Goal: Task Accomplishment & Management: Use online tool/utility

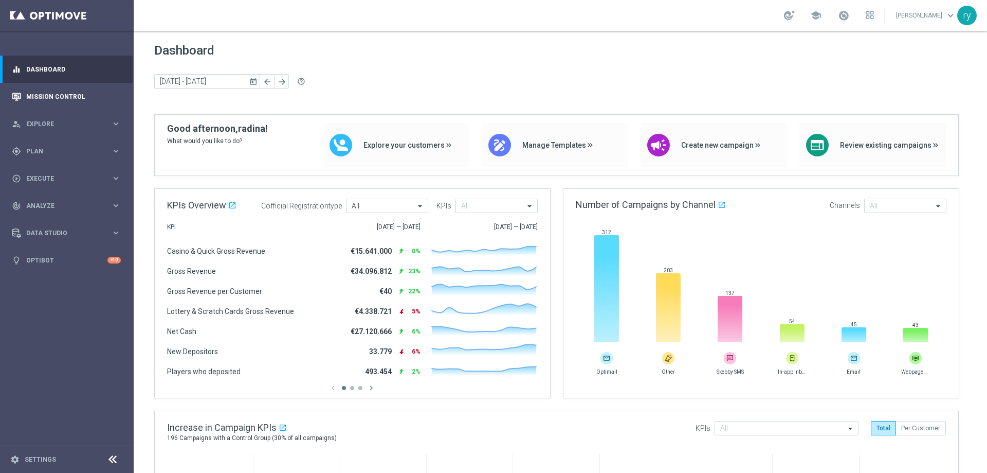
click at [23, 97] on div "Mission Control" at bounding box center [66, 96] width 109 height 27
click at [75, 93] on link "Mission Control" at bounding box center [73, 96] width 95 height 27
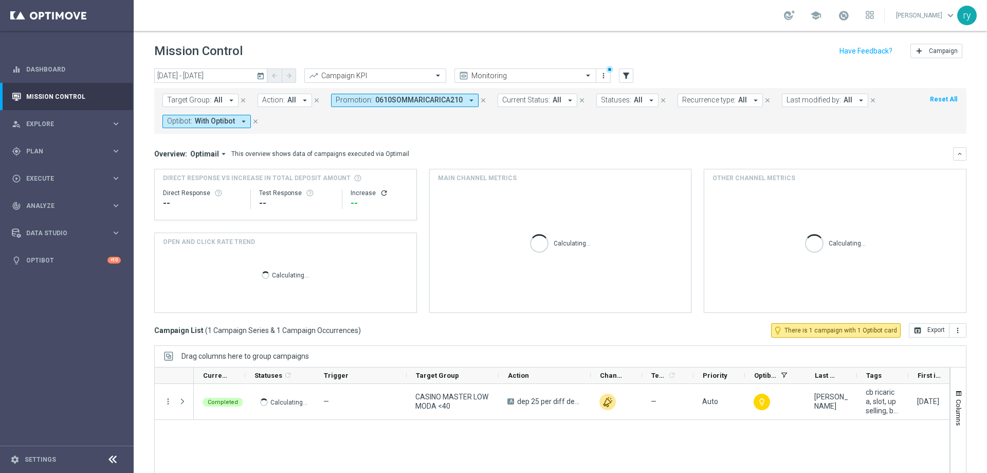
click at [467, 98] on icon "arrow_drop_down" at bounding box center [471, 100] width 9 height 9
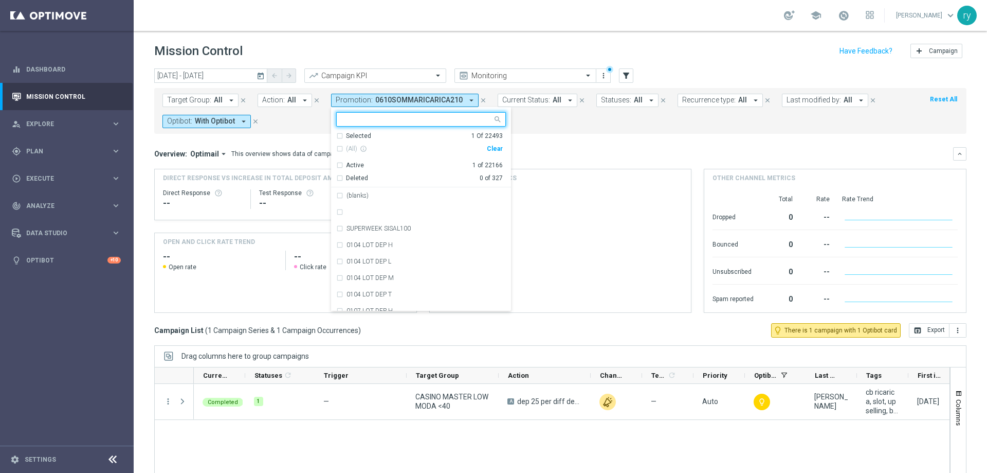
click at [0, 0] on div "Clear" at bounding box center [0, 0] width 0 height 0
click at [244, 122] on icon "arrow_drop_down" at bounding box center [243, 121] width 9 height 9
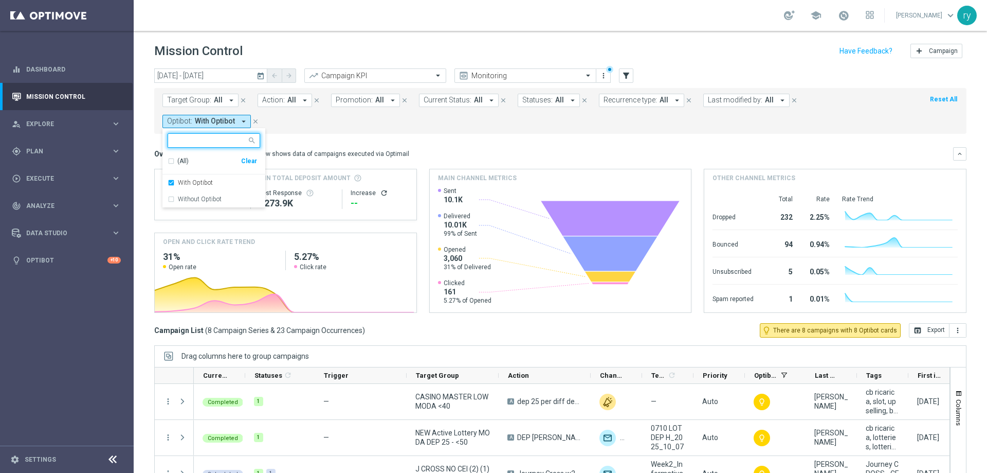
click at [0, 0] on div "Clear" at bounding box center [0, 0] width 0 height 0
click at [641, 149] on div "Overview: Optimail arrow_drop_down This overview shows data of campaigns execut…" at bounding box center [553, 153] width 799 height 9
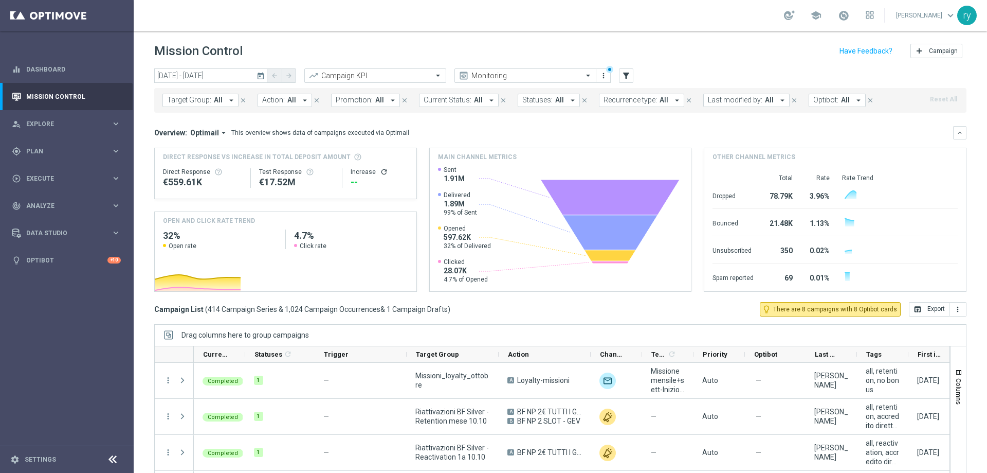
click at [388, 97] on icon "arrow_drop_down" at bounding box center [392, 100] width 9 height 9
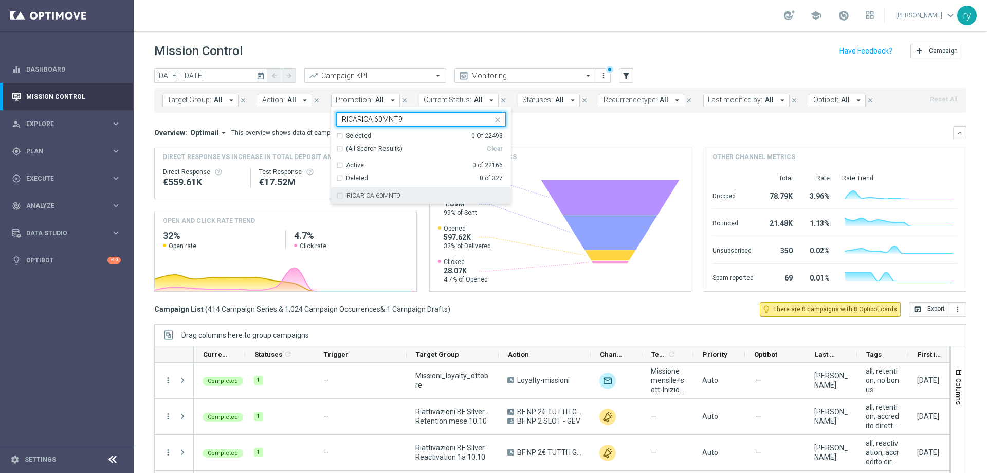
click at [385, 197] on label "RICARICA 60MNT9" at bounding box center [374, 195] width 54 height 6
type input "RICARICA 60MNT9"
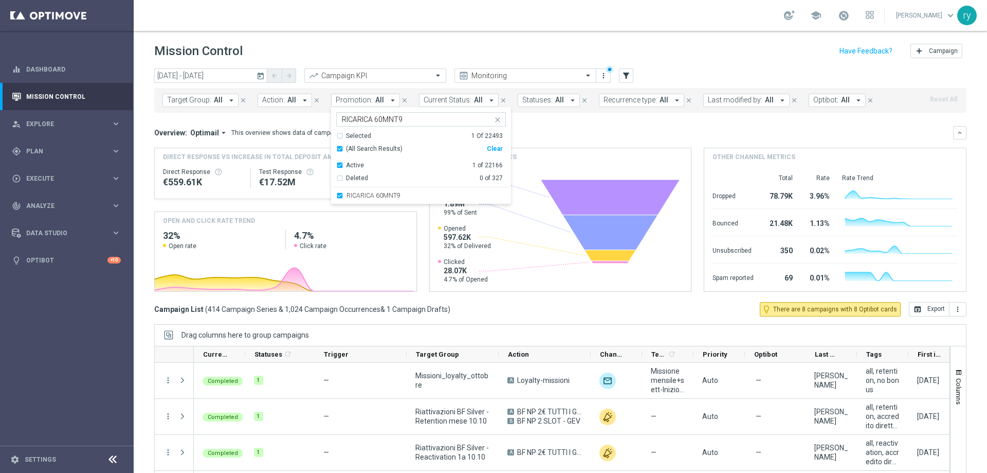
click at [570, 131] on div "Overview: Optimail arrow_drop_down This overview shows data of campaigns execut…" at bounding box center [553, 132] width 799 height 9
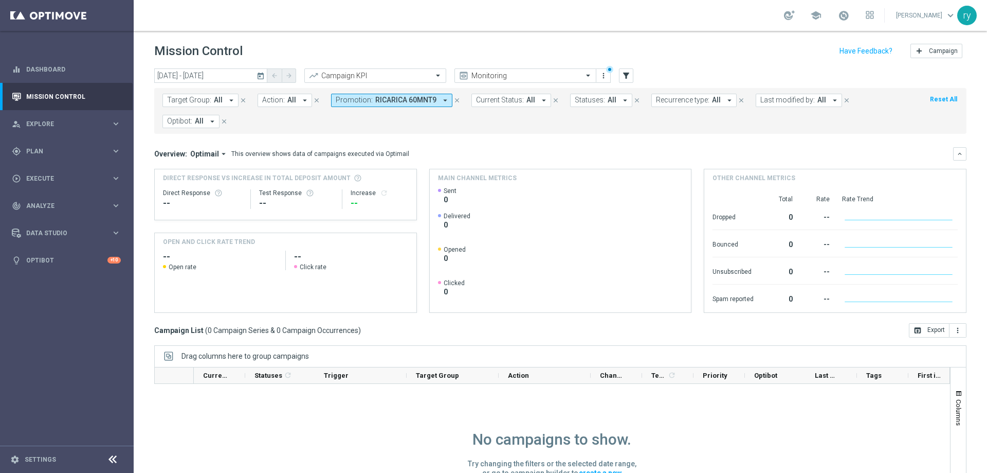
click at [261, 75] on icon "today" at bounding box center [261, 75] width 9 height 9
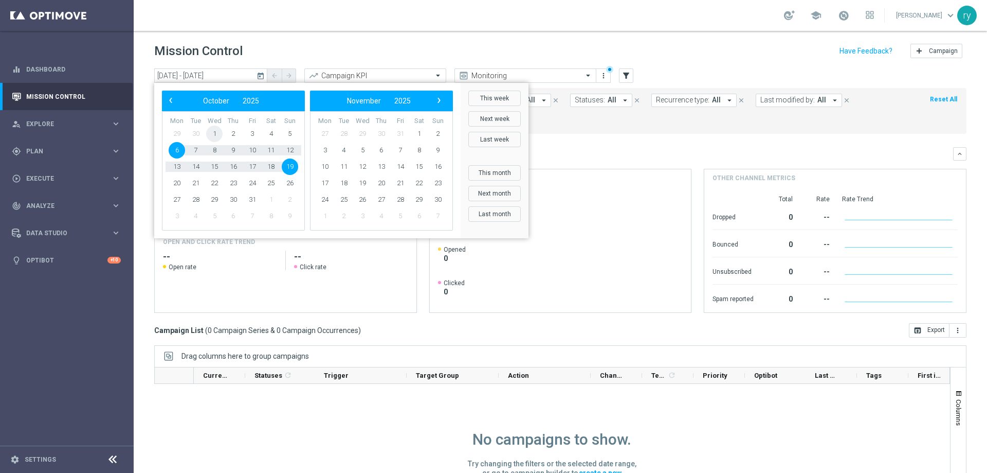
click at [215, 131] on span "1" at bounding box center [214, 133] width 16 height 16
click at [291, 166] on span "19" at bounding box center [290, 166] width 16 height 16
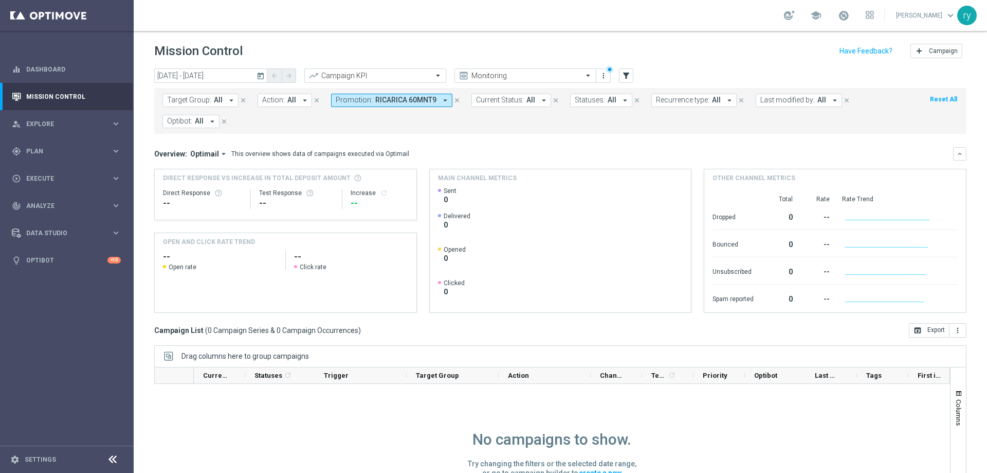
click at [260, 76] on icon "today" at bounding box center [261, 75] width 9 height 9
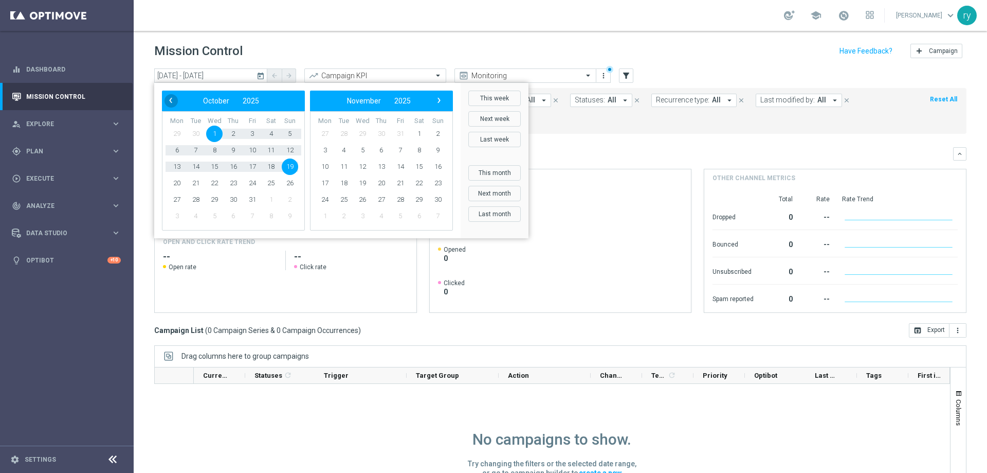
click at [170, 103] on span "‹" at bounding box center [170, 100] width 13 height 13
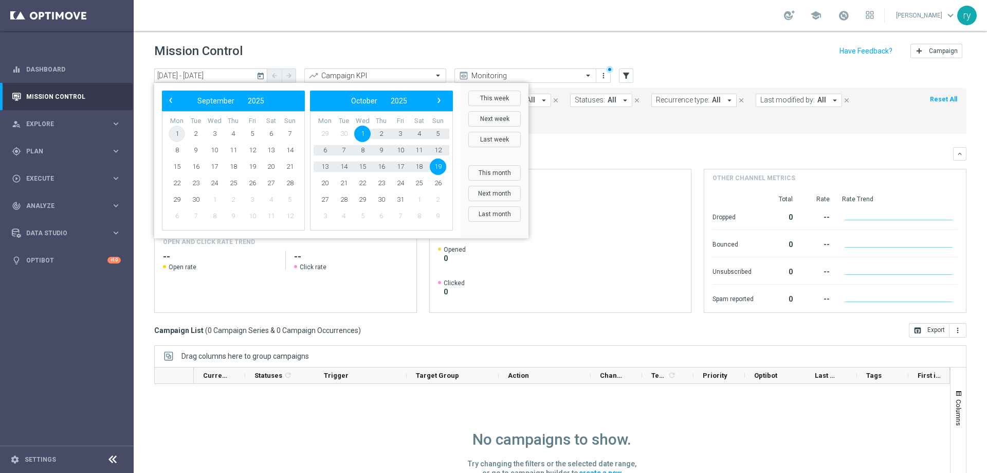
click at [175, 132] on span "1" at bounding box center [177, 133] width 16 height 16
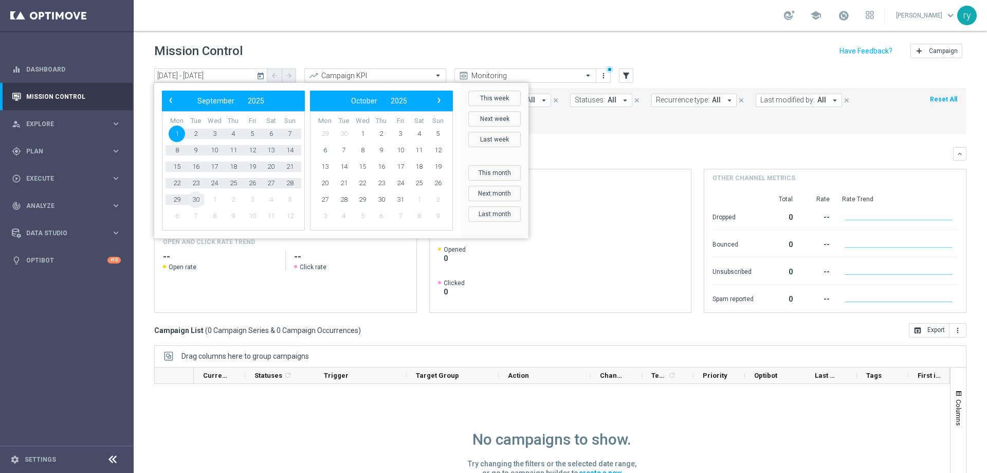
click at [197, 200] on span "30" at bounding box center [196, 199] width 16 height 16
type input "[DATE] - [DATE]"
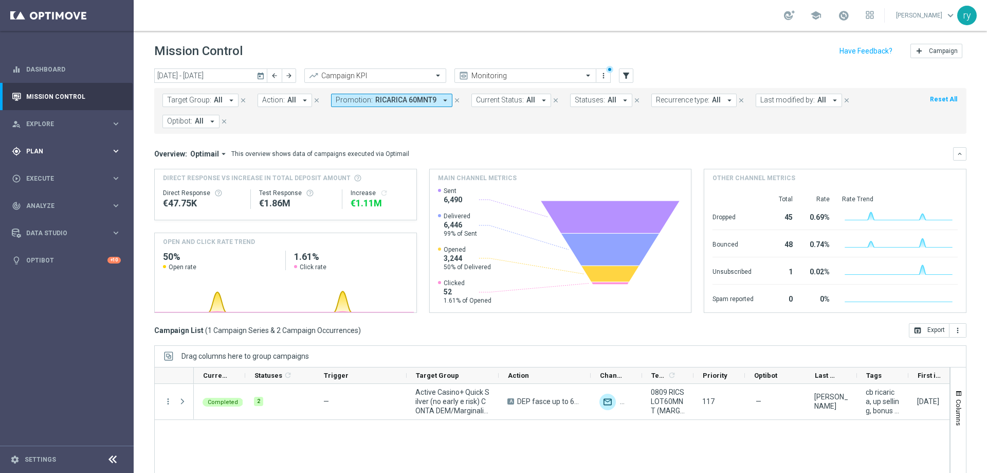
click at [61, 152] on span "Plan" at bounding box center [68, 151] width 85 height 6
click at [60, 202] on span "Templates" at bounding box center [64, 203] width 74 height 6
click at [57, 214] on link "Optimail" at bounding box center [69, 218] width 75 height 8
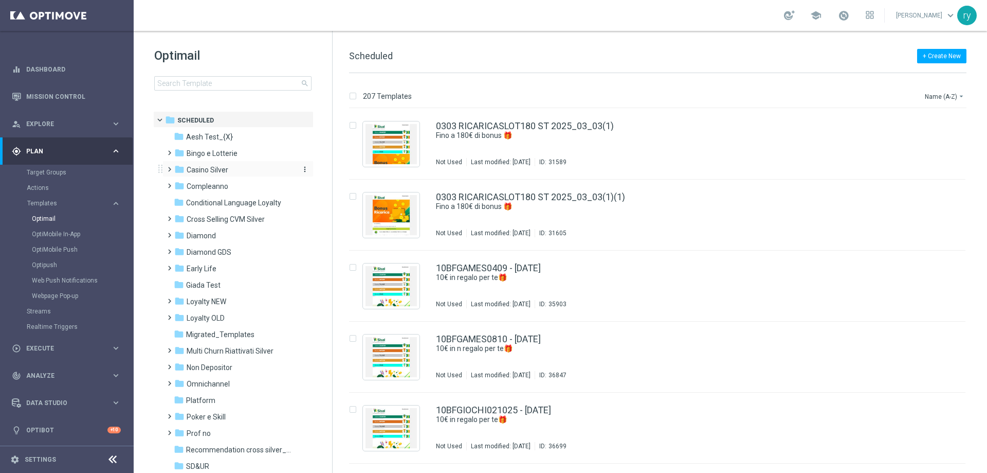
click at [219, 166] on span "Casino Silver" at bounding box center [208, 169] width 42 height 9
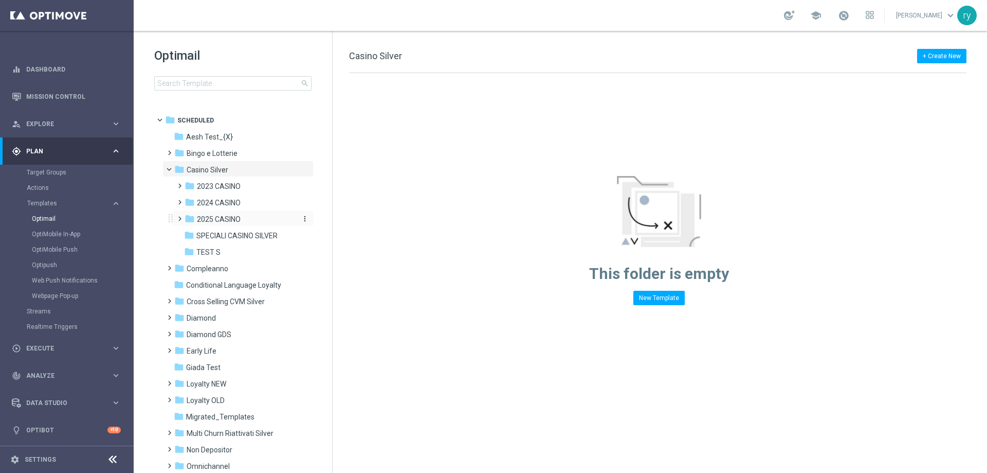
click at [223, 219] on span "2025 CASINO" at bounding box center [219, 218] width 44 height 9
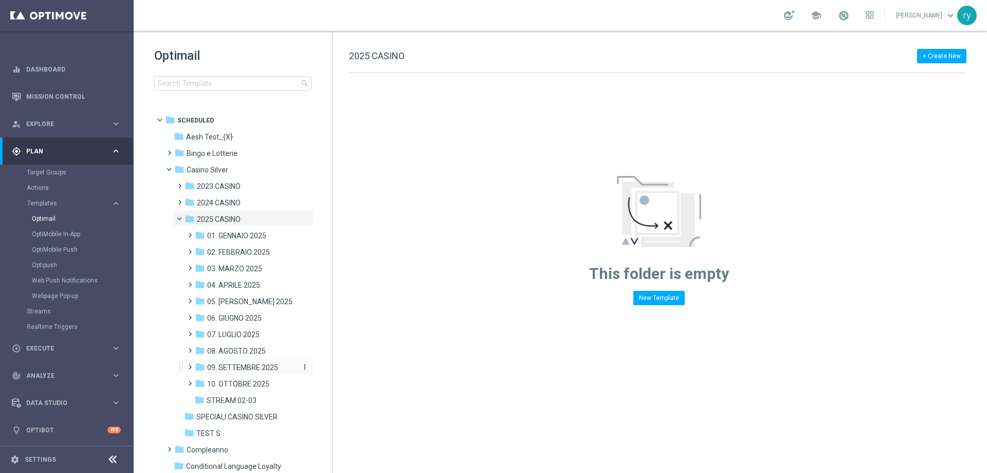
click at [261, 369] on span "09. SETTEMBRE 2025" at bounding box center [242, 367] width 71 height 9
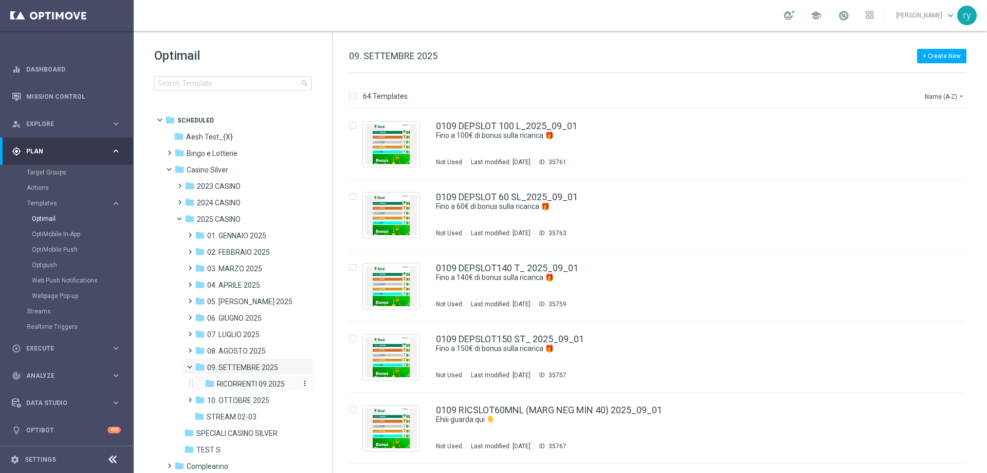
click at [251, 383] on span "RICORRENTI 09.2025" at bounding box center [251, 383] width 68 height 9
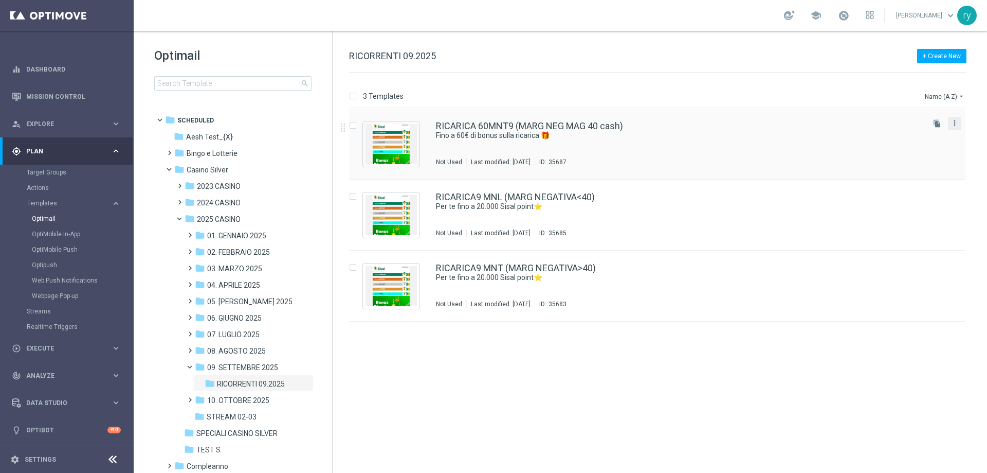
click at [958, 123] on icon "more_vert" at bounding box center [955, 123] width 8 height 8
click at [920, 145] on div "Copy To" at bounding box center [914, 148] width 62 height 7
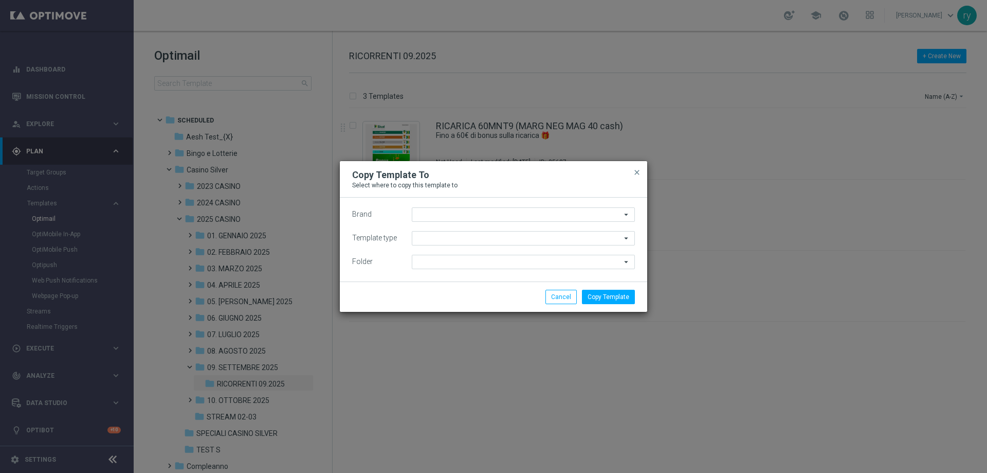
type input "Sisal Marketing"
type input "Scheduled"
type input "RICORRENTI 09.2025"
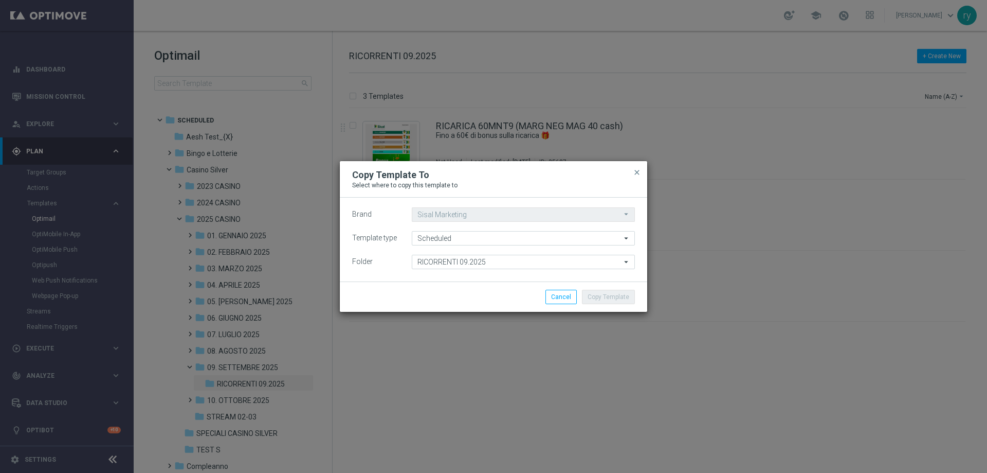
click at [625, 260] on icon "arrow_drop_down" at bounding box center [627, 261] width 10 height 13
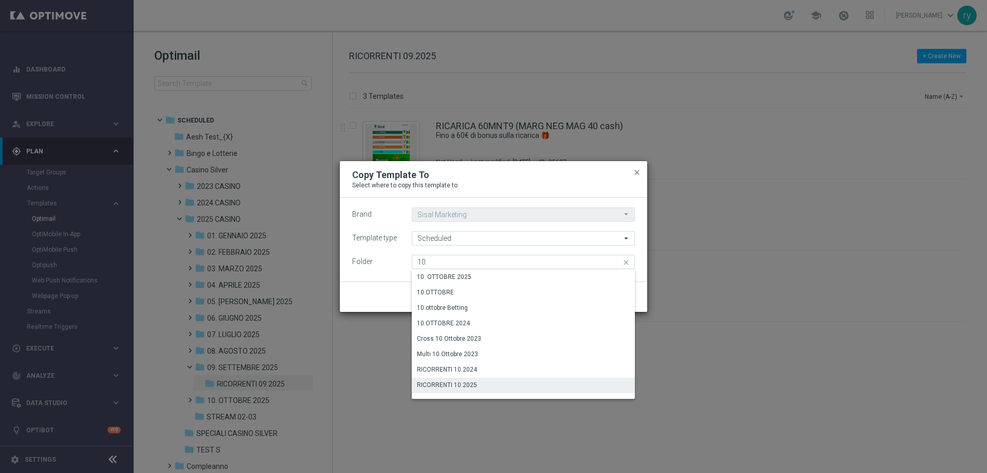
click at [480, 381] on div "RICORRENTI 10.2025" at bounding box center [523, 384] width 223 height 14
type input "RICORRENTI 10.2025"
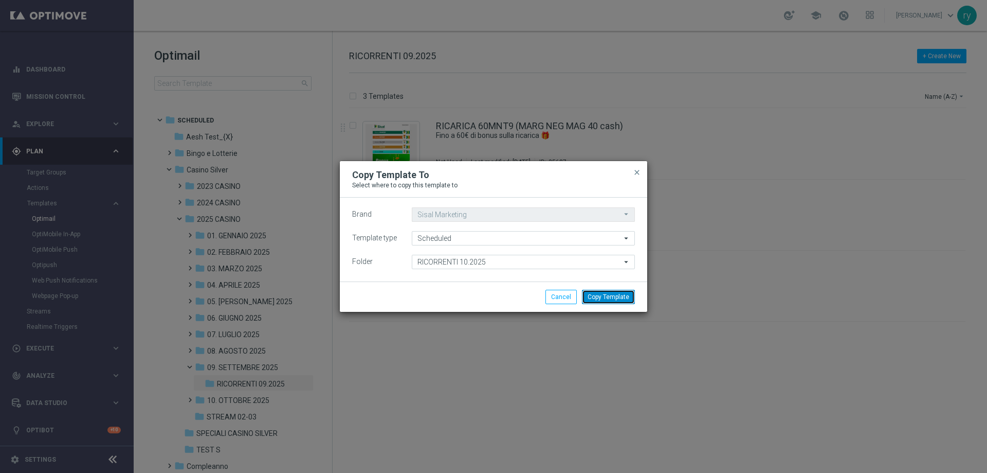
click at [606, 297] on button "Copy Template" at bounding box center [608, 296] width 53 height 14
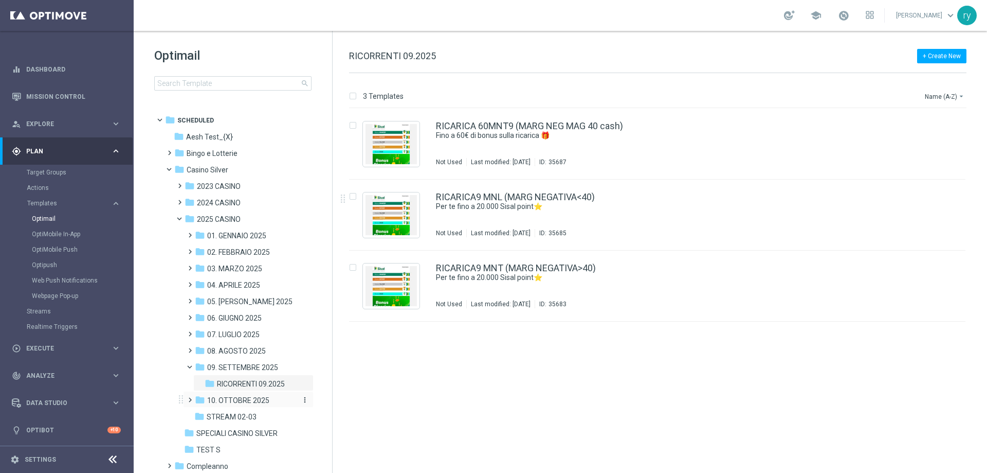
click at [247, 402] on span "10. OTTOBRE 2025" at bounding box center [238, 399] width 62 height 9
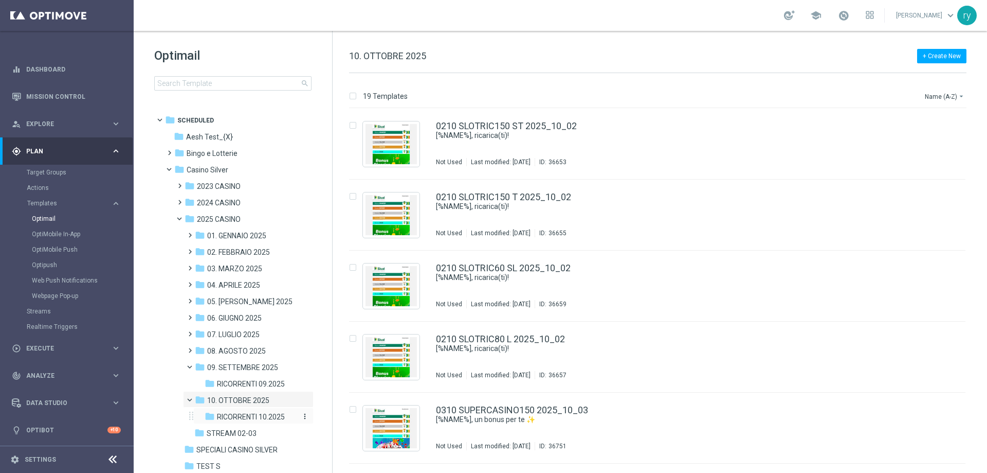
click at [246, 418] on span "RICORRENTI 10.2025" at bounding box center [251, 416] width 68 height 9
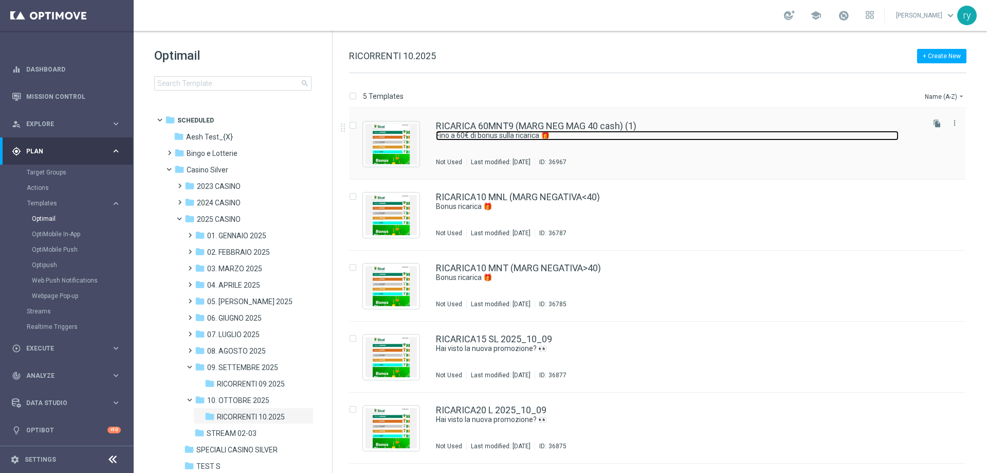
click at [624, 131] on link "Fino a 60€ di bonus sulla ricarica 🎁" at bounding box center [667, 136] width 463 height 10
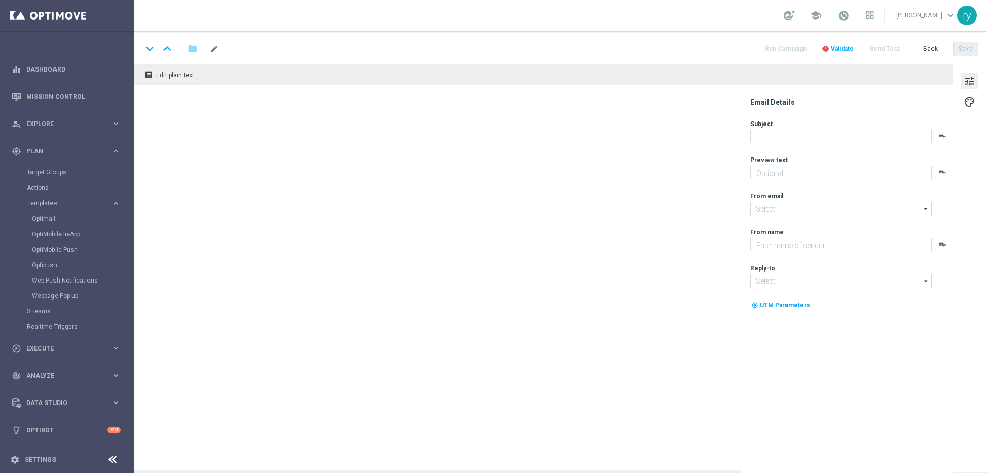
type textarea "Vuoi scoprire la nuova promozione per te?"
type textarea "Sisal"
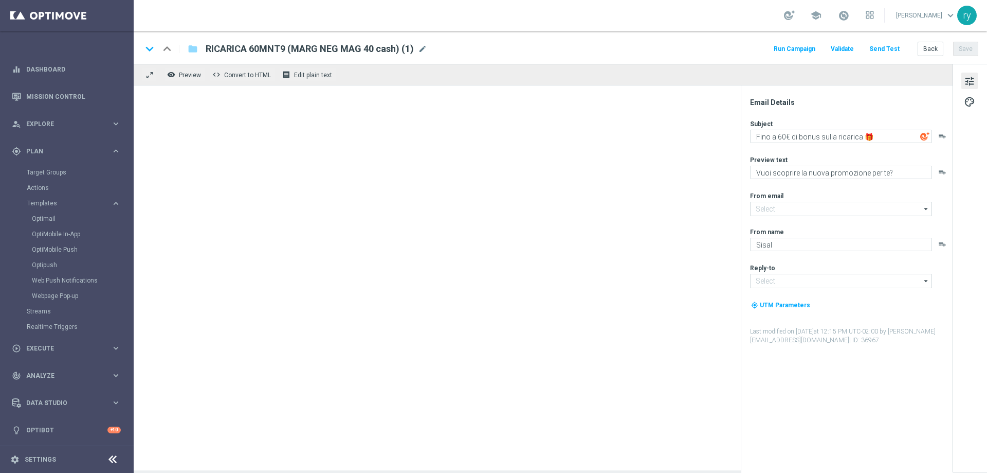
type input "[EMAIL_ADDRESS][DOMAIN_NAME]"
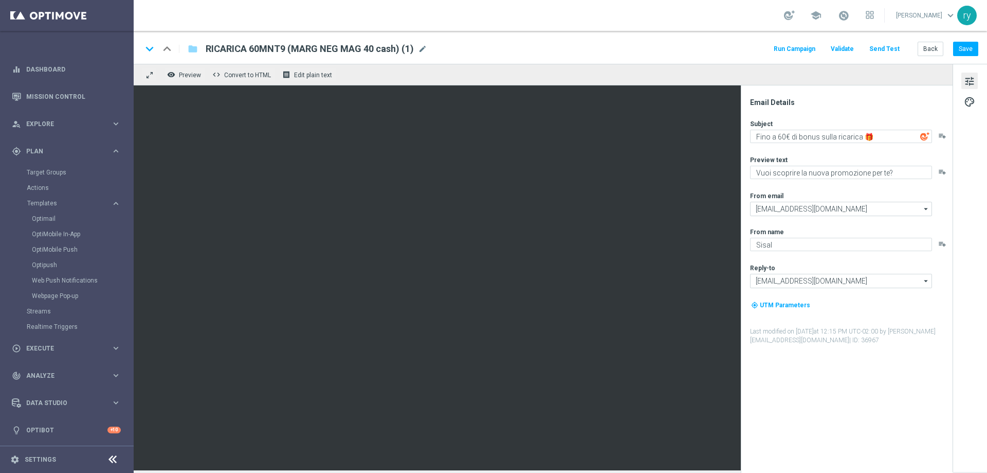
click at [354, 45] on span "RICARICA 60MNT9 (MARG NEG MAG 40 cash) (1)" at bounding box center [310, 49] width 208 height 12
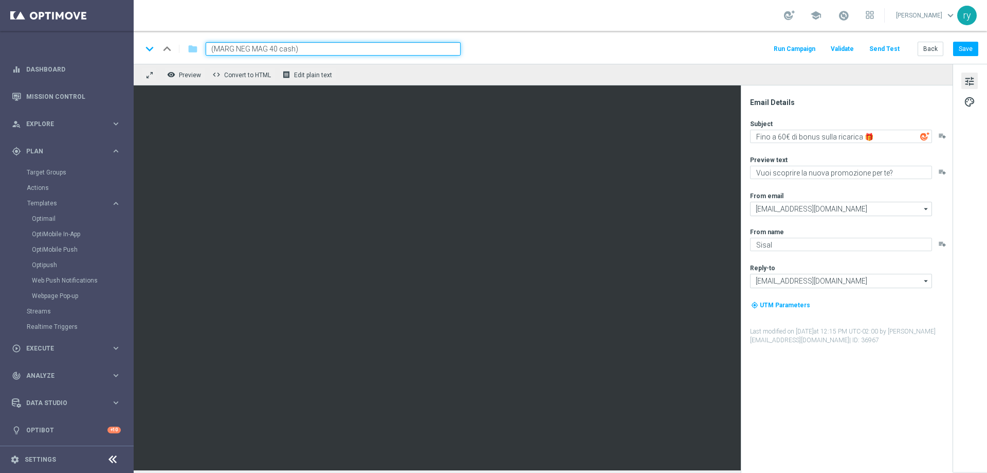
paste input "RICARICA50 MNT10"
type input "RICARICA50 MNT10 (MARG NEG MAG 40 cash)"
click at [505, 45] on div "keyboard_arrow_down keyboard_arrow_up folder RICARICA50 MNT10 (MARG NEG MAG 40 …" at bounding box center [560, 48] width 837 height 13
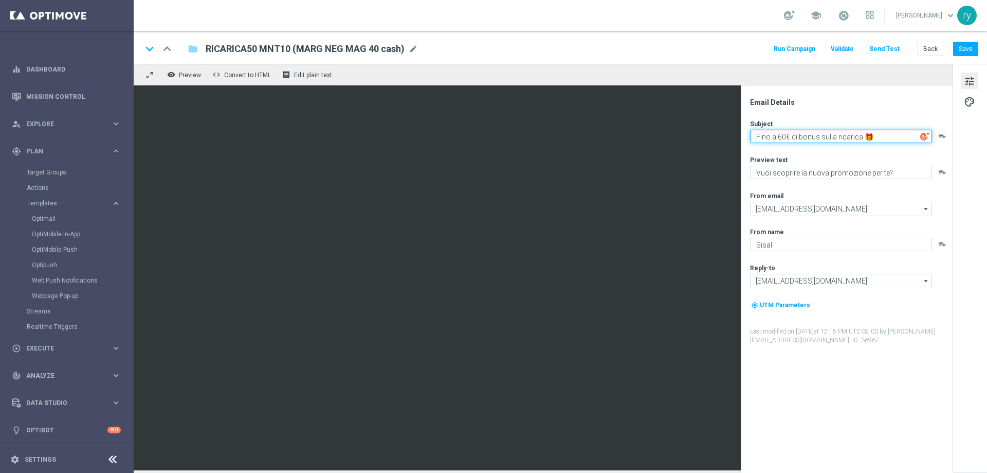
click at [783, 134] on textarea "Fino a 60€ di bonus sulla ricarica 🎁" at bounding box center [841, 136] width 182 height 13
paste textarea "Bonus ricarica: fino a 180€ di bonus!"
click at [832, 136] on textarea "Bonus ricarica: fino a 180€ di bonus!" at bounding box center [841, 136] width 182 height 13
type textarea "Bonus ricarica: fino a 100€ di bonus!"
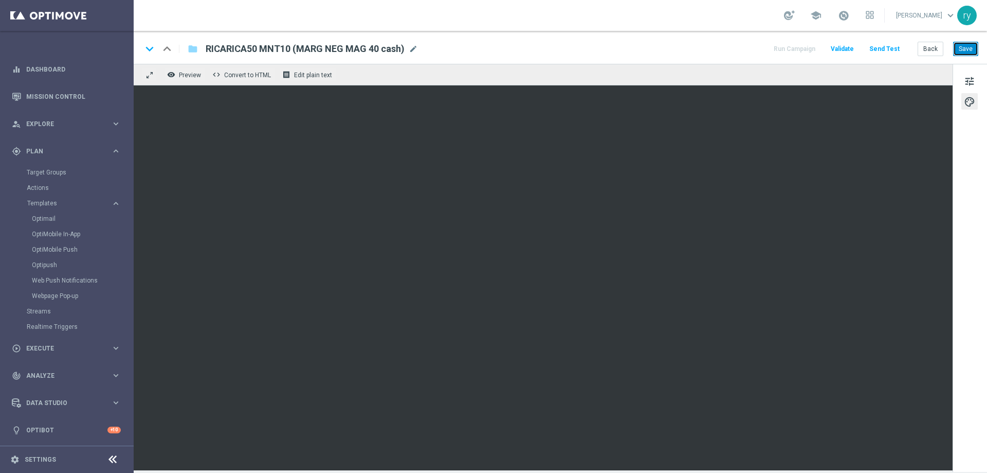
click at [968, 43] on button "Save" at bounding box center [965, 49] width 25 height 14
click at [934, 50] on button "Back" at bounding box center [931, 49] width 26 height 14
